Goal: Find specific page/section

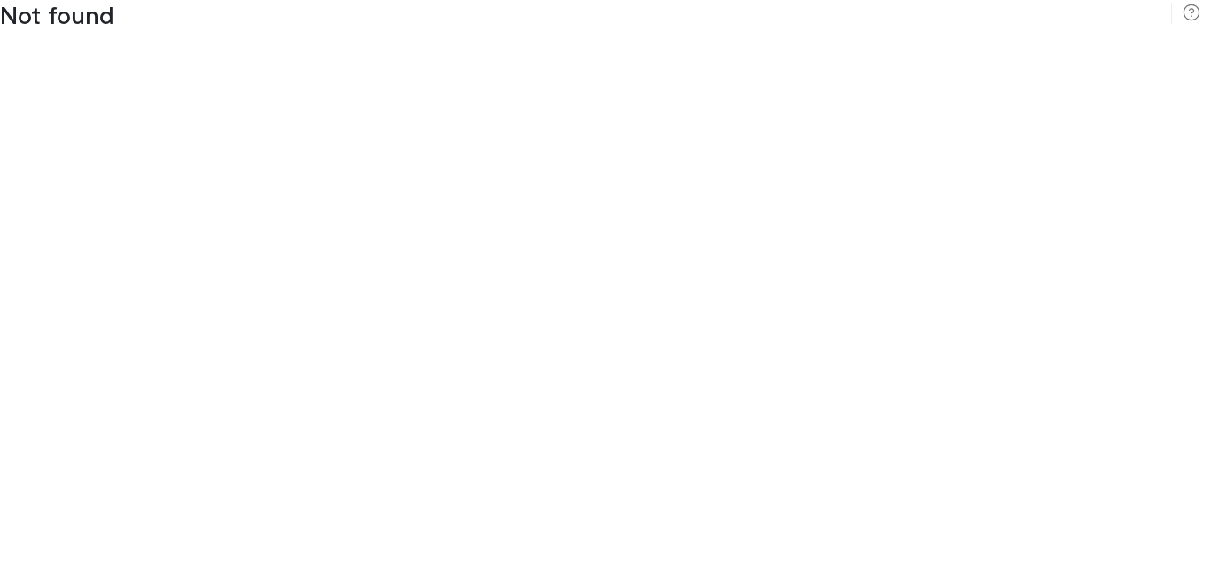
click at [605, 281] on div "Not found" at bounding box center [605, 281] width 1211 height 562
click at [1171, 12] on rect at bounding box center [1171, 13] width 1 height 21
click at [1191, 12] on icon at bounding box center [1191, 13] width 18 height 18
